Goal: Task Accomplishment & Management: Use online tool/utility

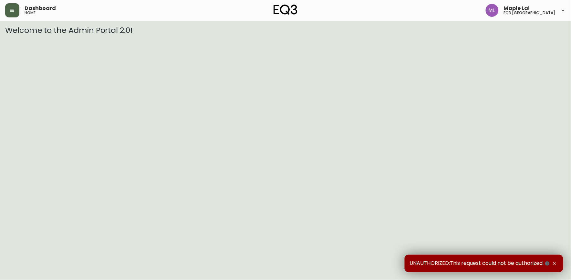
click at [11, 11] on icon "button" at bounding box center [12, 10] width 5 height 5
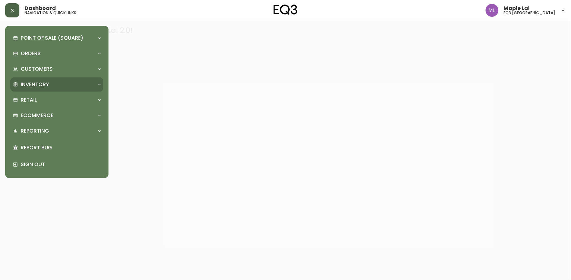
click at [47, 79] on div "Inventory" at bounding box center [56, 84] width 93 height 14
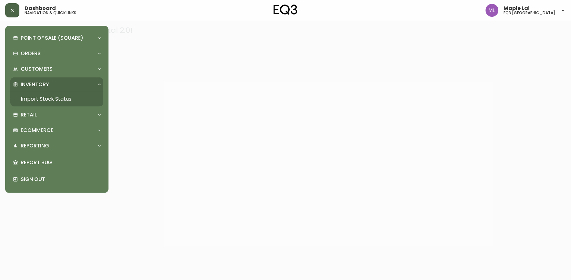
click at [57, 98] on link "Import Stock Status" at bounding box center [56, 99] width 93 height 15
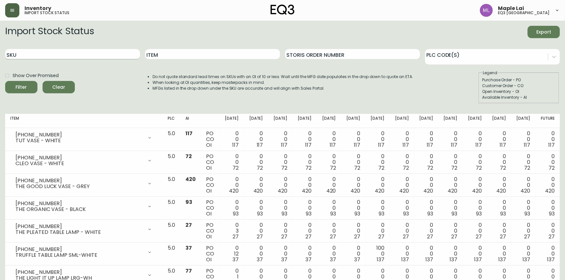
click at [76, 55] on input "SKU" at bounding box center [72, 54] width 135 height 10
paste input "3180-270-1-A"
click at [5, 81] on button "Filter" at bounding box center [21, 87] width 32 height 12
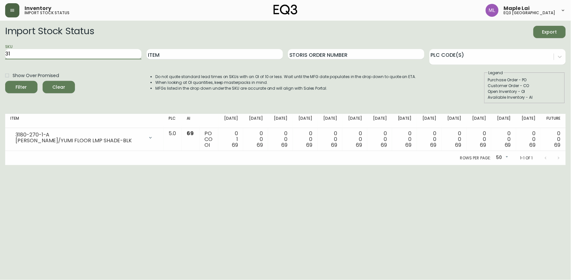
type input "3"
paste input "[PHONE_NUMBER]"
type input "[PHONE_NUMBER]"
click at [5, 81] on button "Filter" at bounding box center [21, 87] width 32 height 12
